Goal: Transaction & Acquisition: Purchase product/service

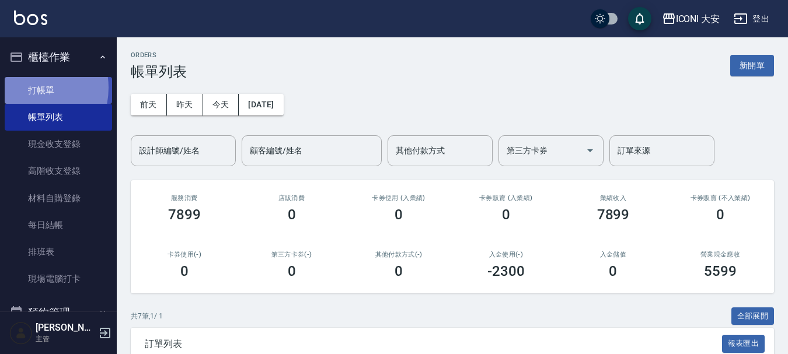
click at [24, 88] on link "打帳單" at bounding box center [58, 90] width 107 height 27
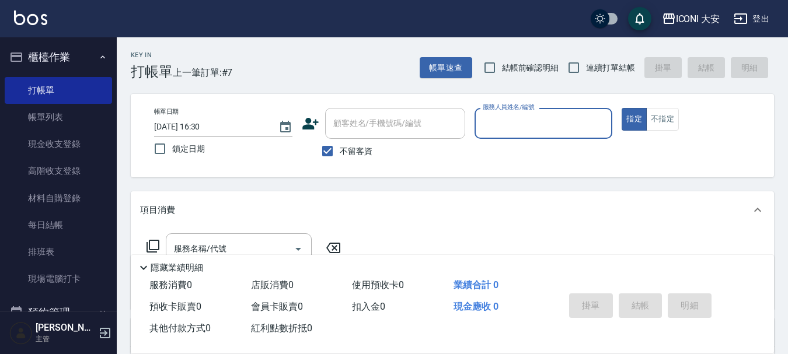
click at [515, 127] on input "服務人員姓名/編號" at bounding box center [544, 123] width 128 height 20
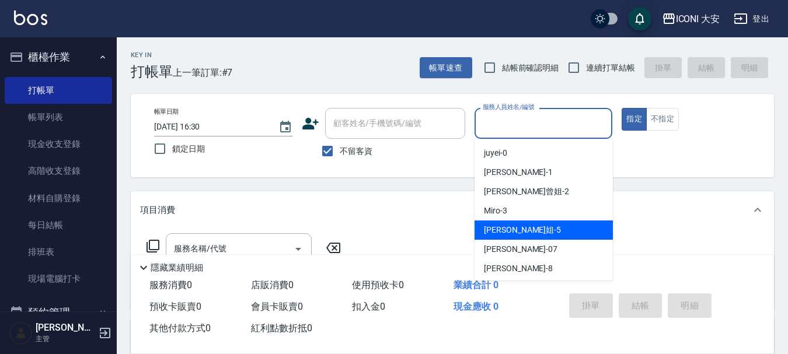
click at [500, 226] on span "[PERSON_NAME]姐 -5" at bounding box center [522, 230] width 77 height 12
type input "[PERSON_NAME]姐-5"
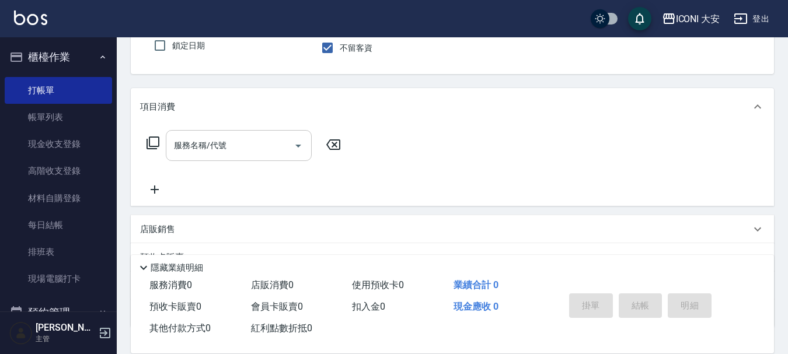
scroll to position [117, 0]
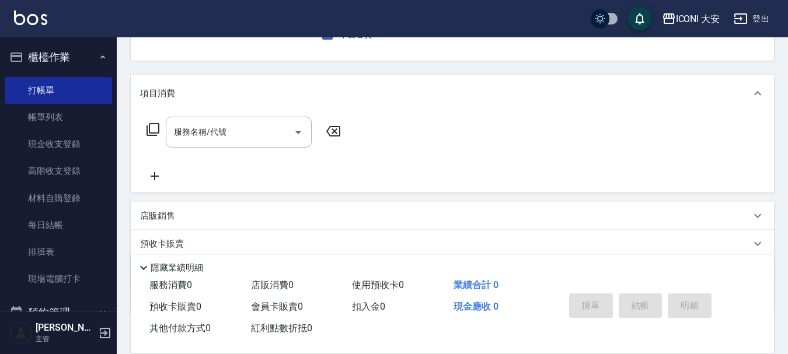
click at [151, 128] on icon at bounding box center [153, 130] width 14 height 14
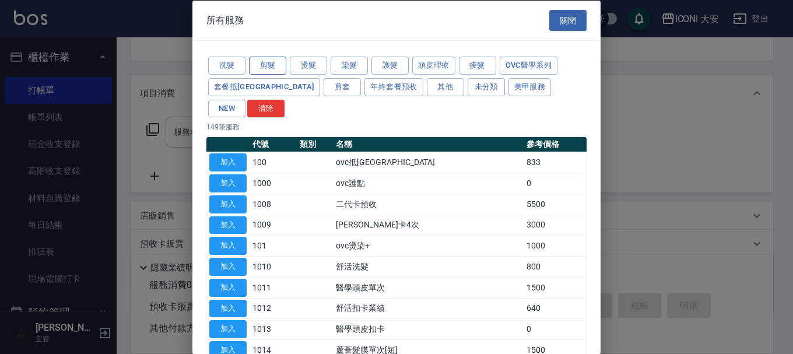
click at [275, 68] on button "剪髮" at bounding box center [267, 66] width 37 height 18
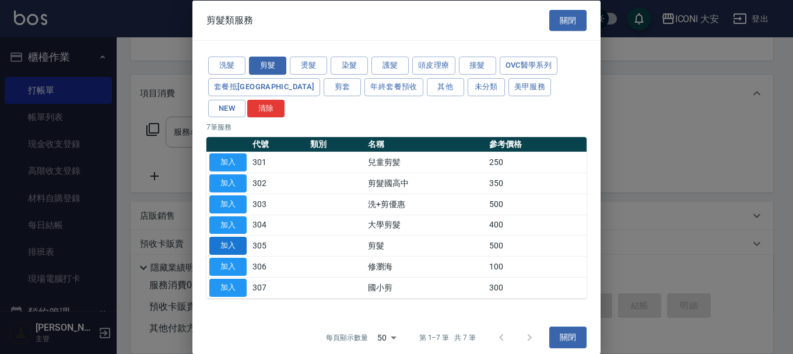
click at [240, 237] on button "加入" at bounding box center [227, 246] width 37 height 18
type input "剪髮(305)"
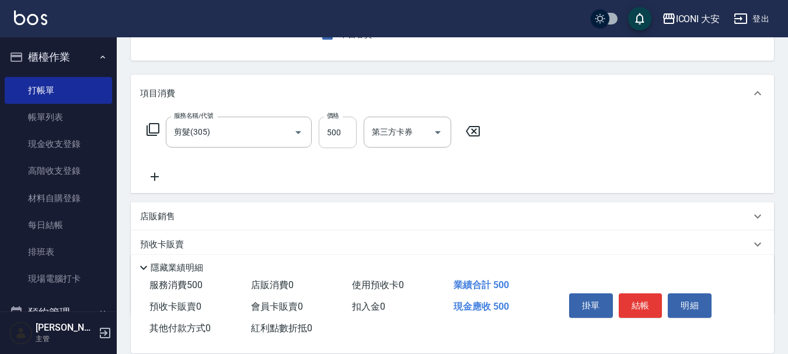
click at [343, 130] on input "500" at bounding box center [338, 133] width 38 height 32
type input "600"
click at [647, 305] on button "結帳" at bounding box center [640, 305] width 44 height 25
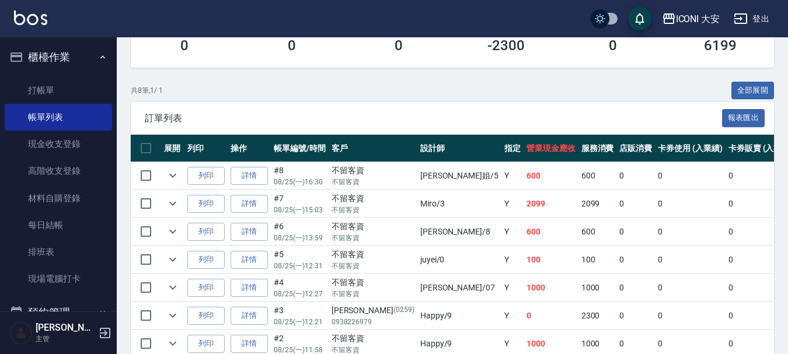
scroll to position [233, 0]
